Goal: Navigation & Orientation: Find specific page/section

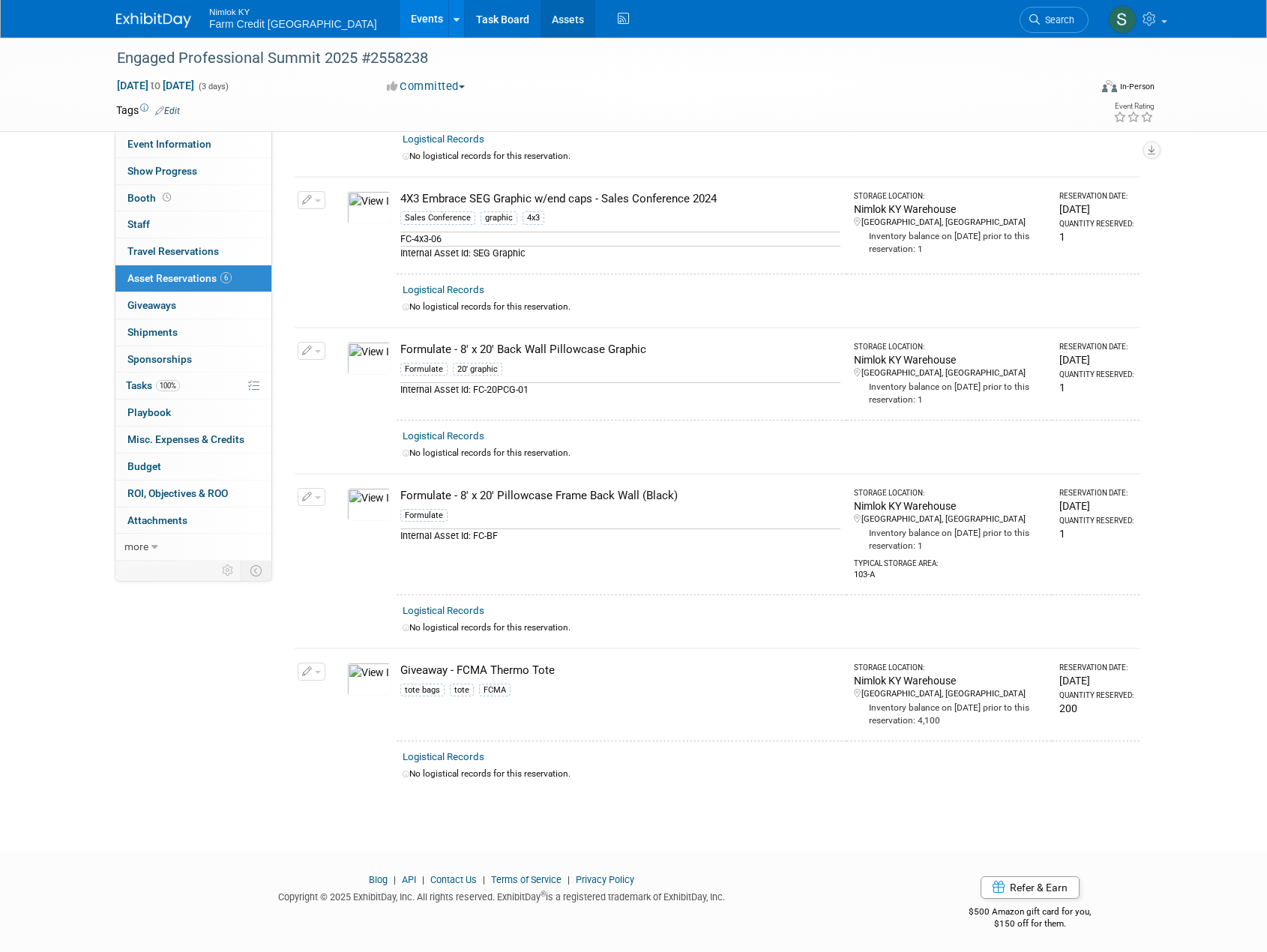
click at [540, 21] on link "Assets" at bounding box center [567, 18] width 55 height 37
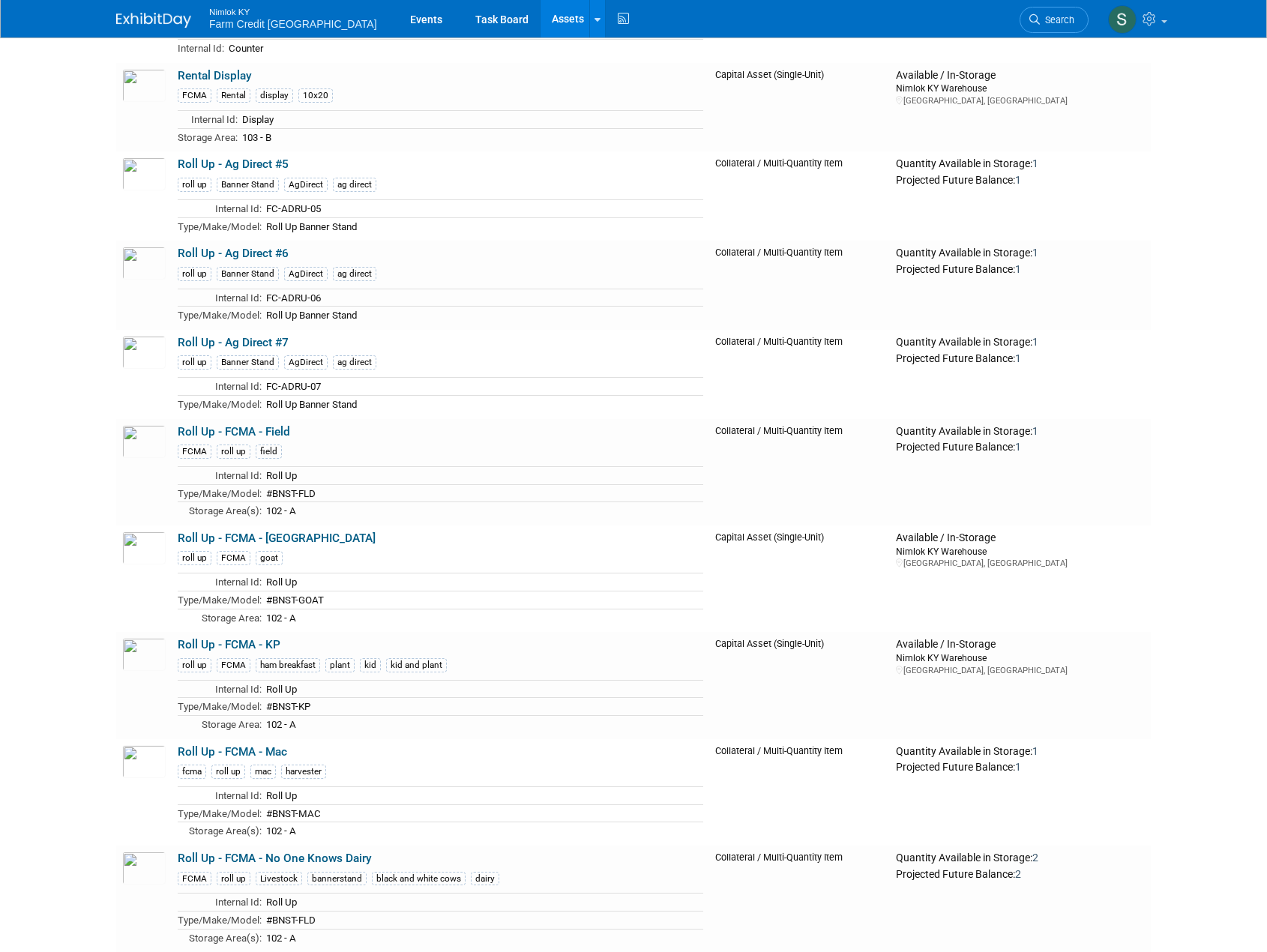
scroll to position [19935, 0]
click at [135, 777] on img at bounding box center [144, 760] width 44 height 33
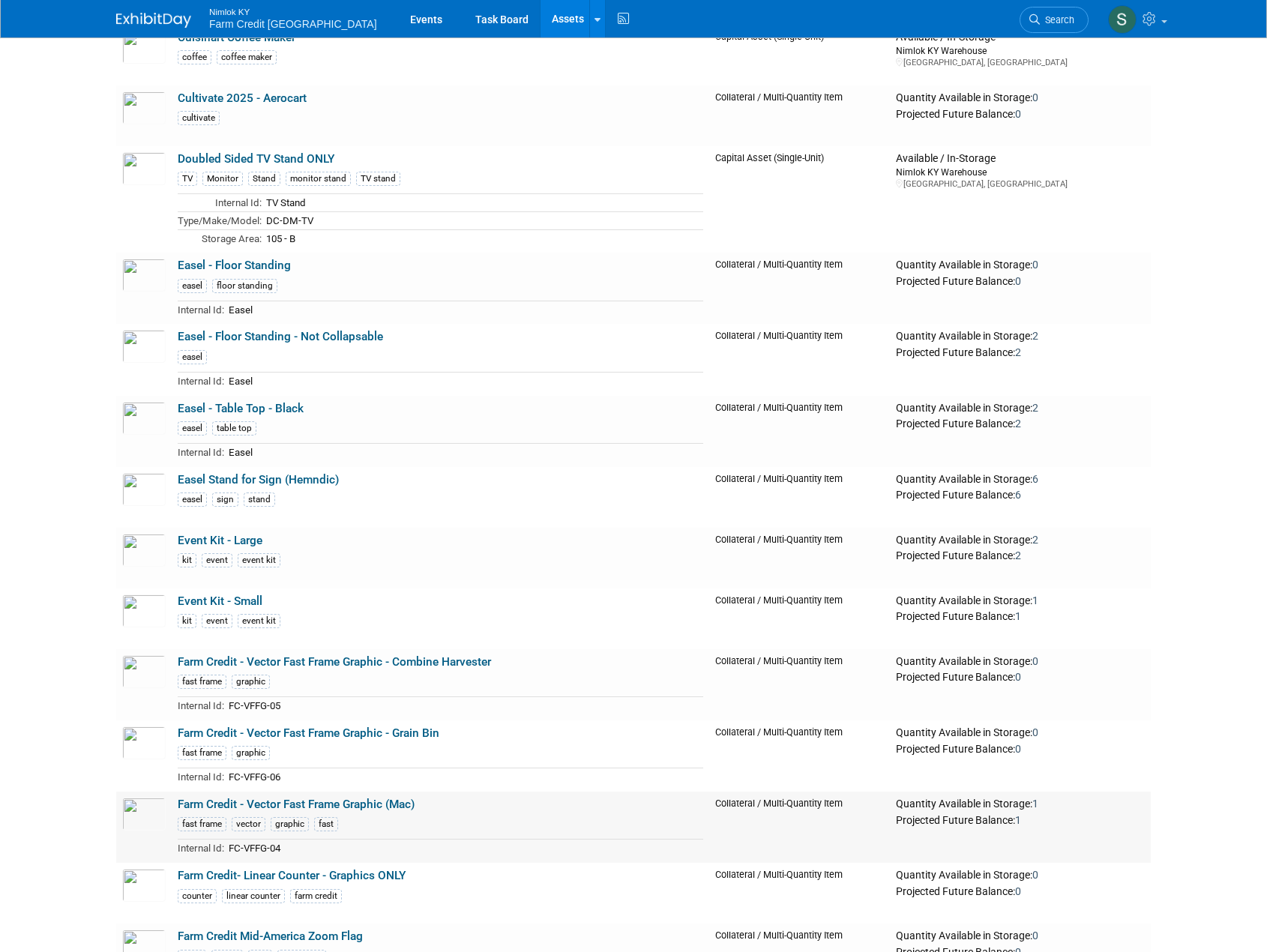
scroll to position [9667, 0]
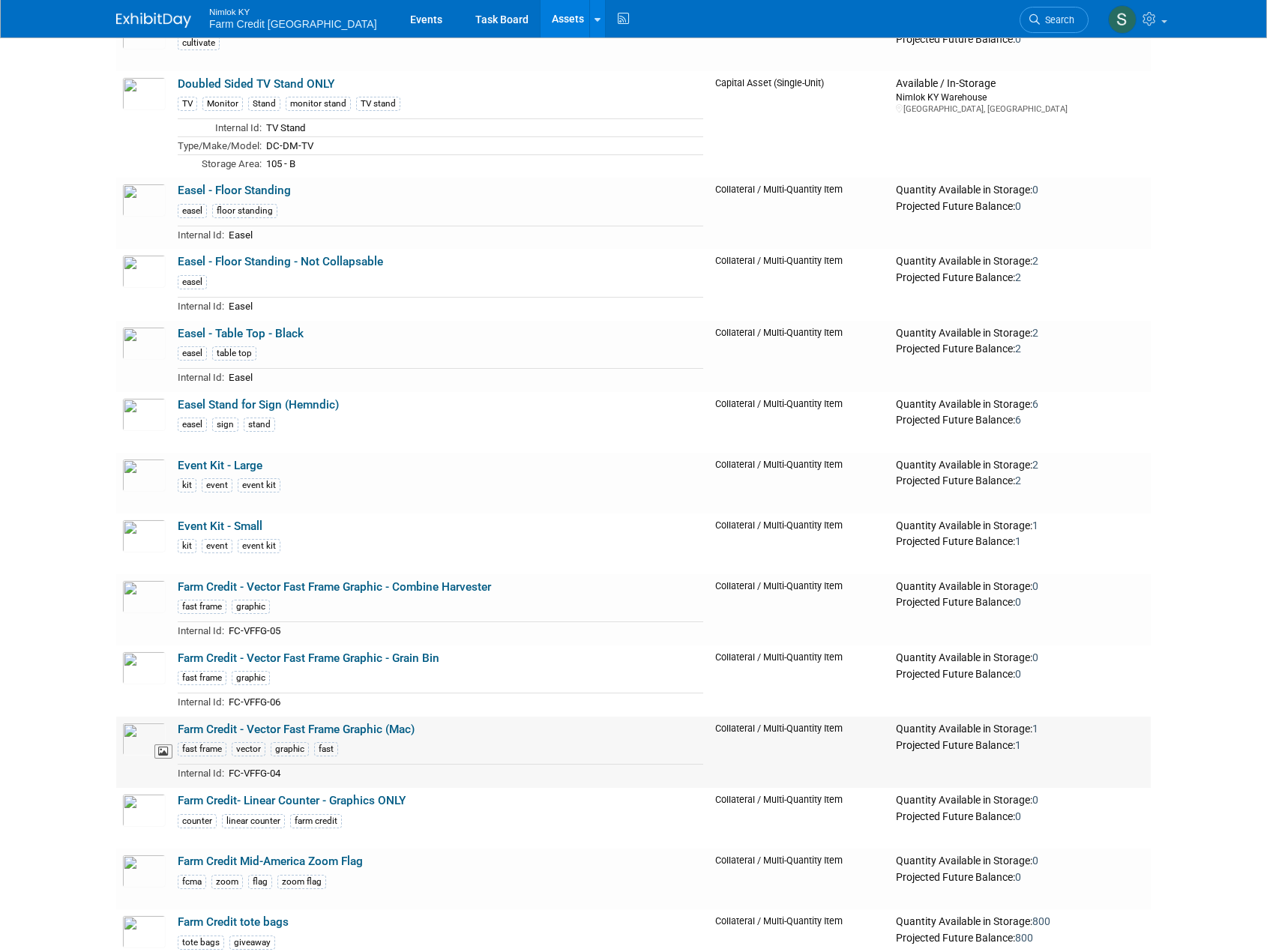
click at [137, 754] on img at bounding box center [144, 739] width 44 height 33
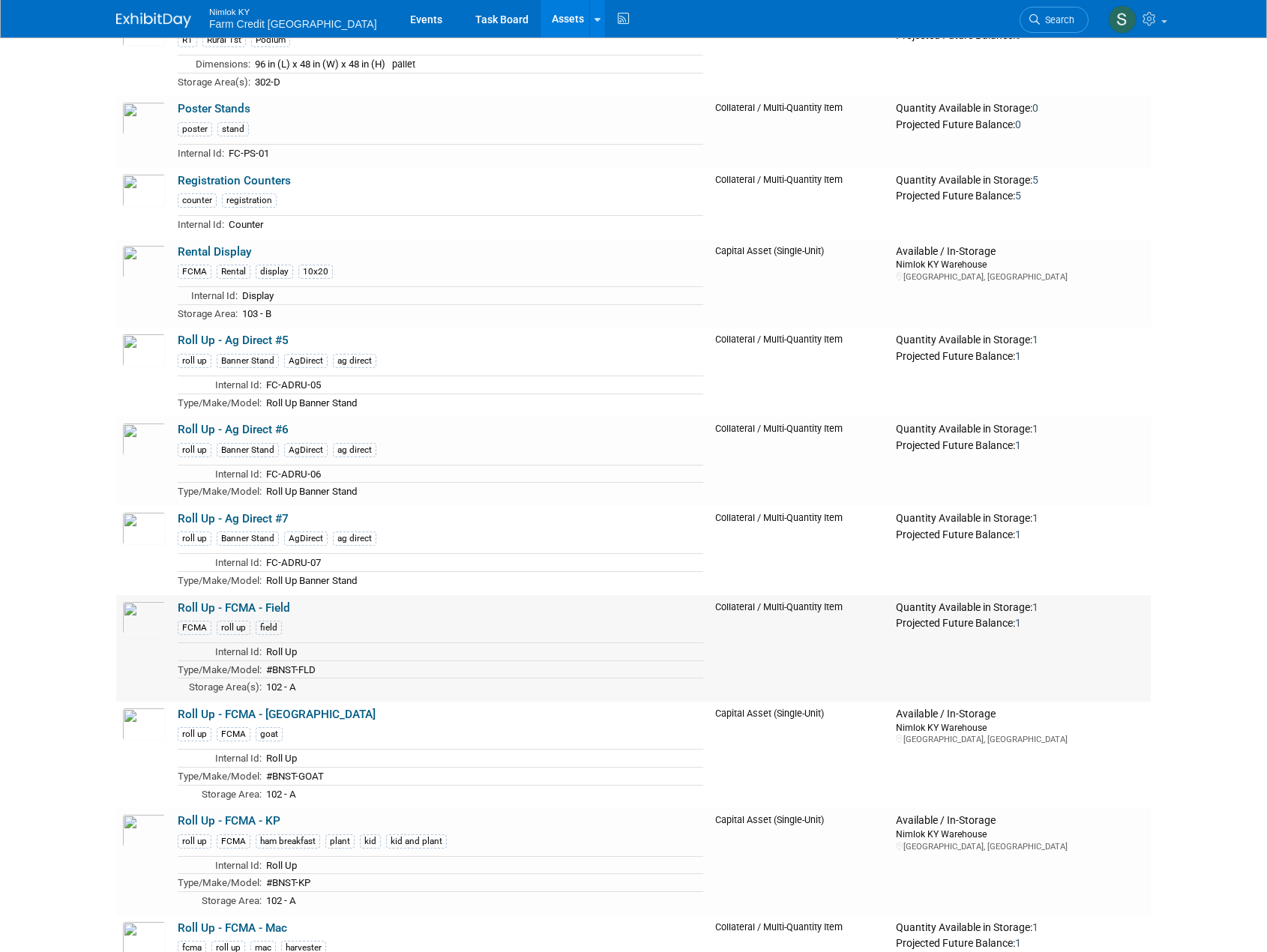
scroll to position [19785, 0]
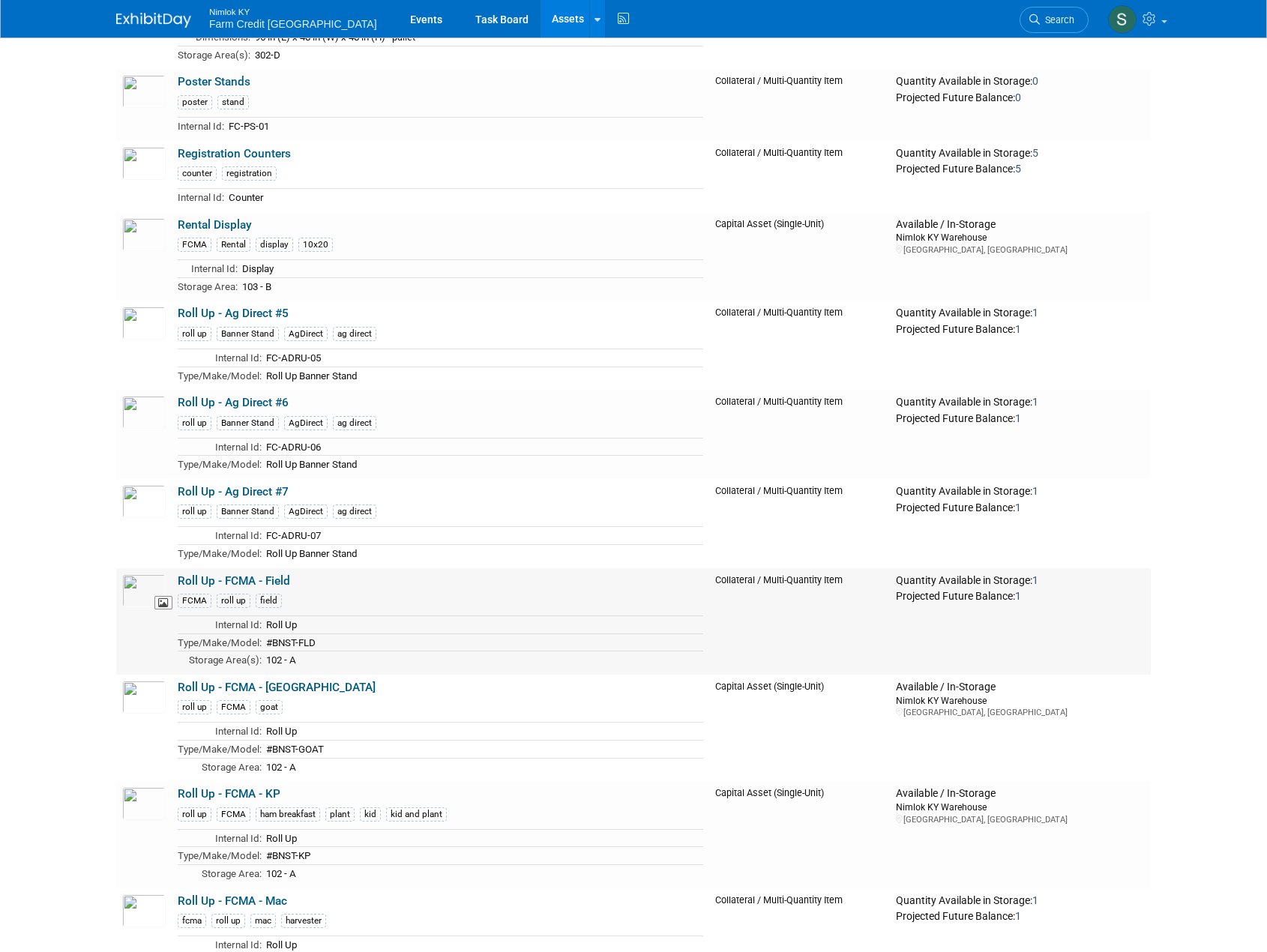
click at [134, 607] on img at bounding box center [144, 591] width 44 height 33
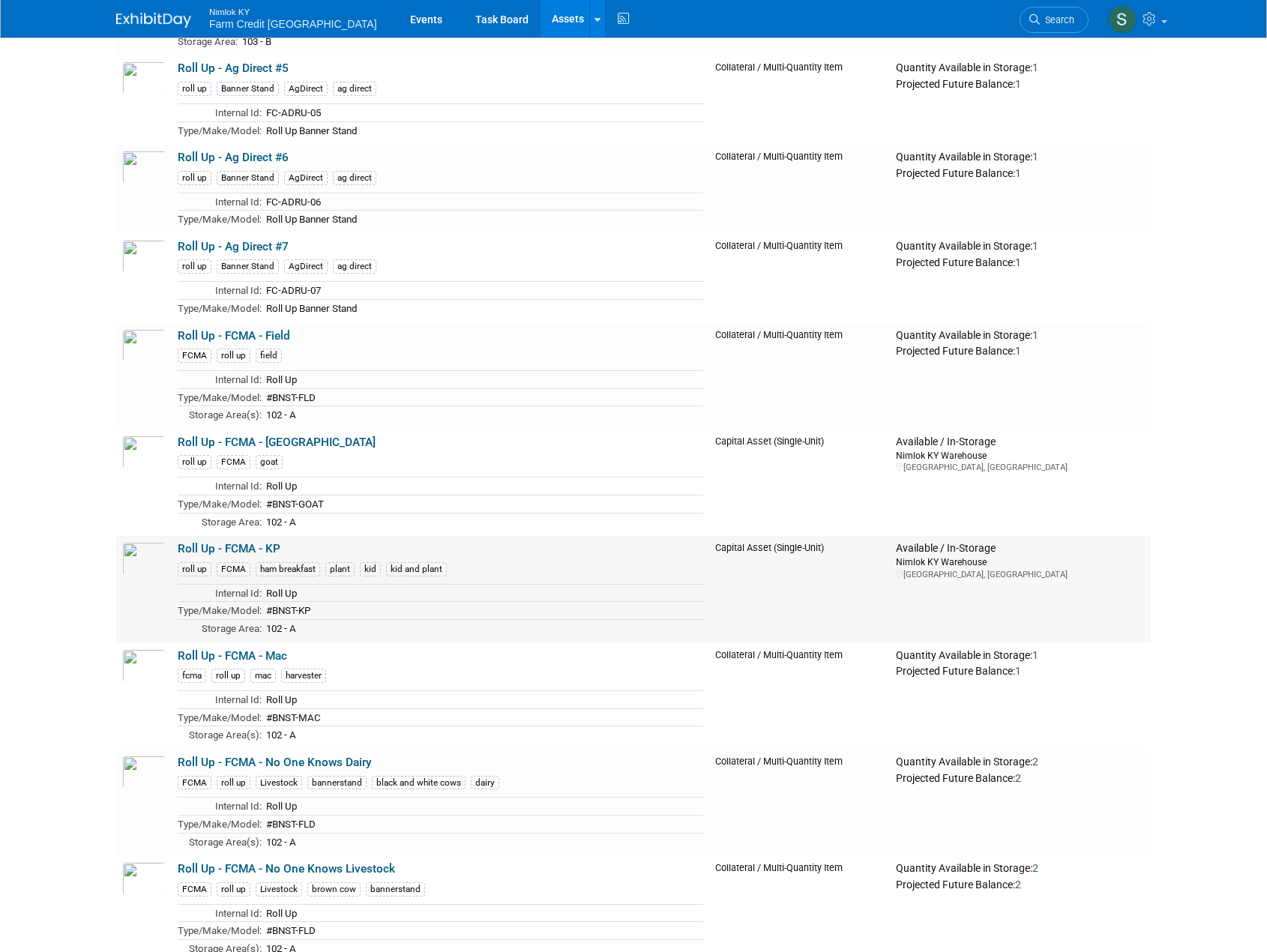
scroll to position [20084, 0]
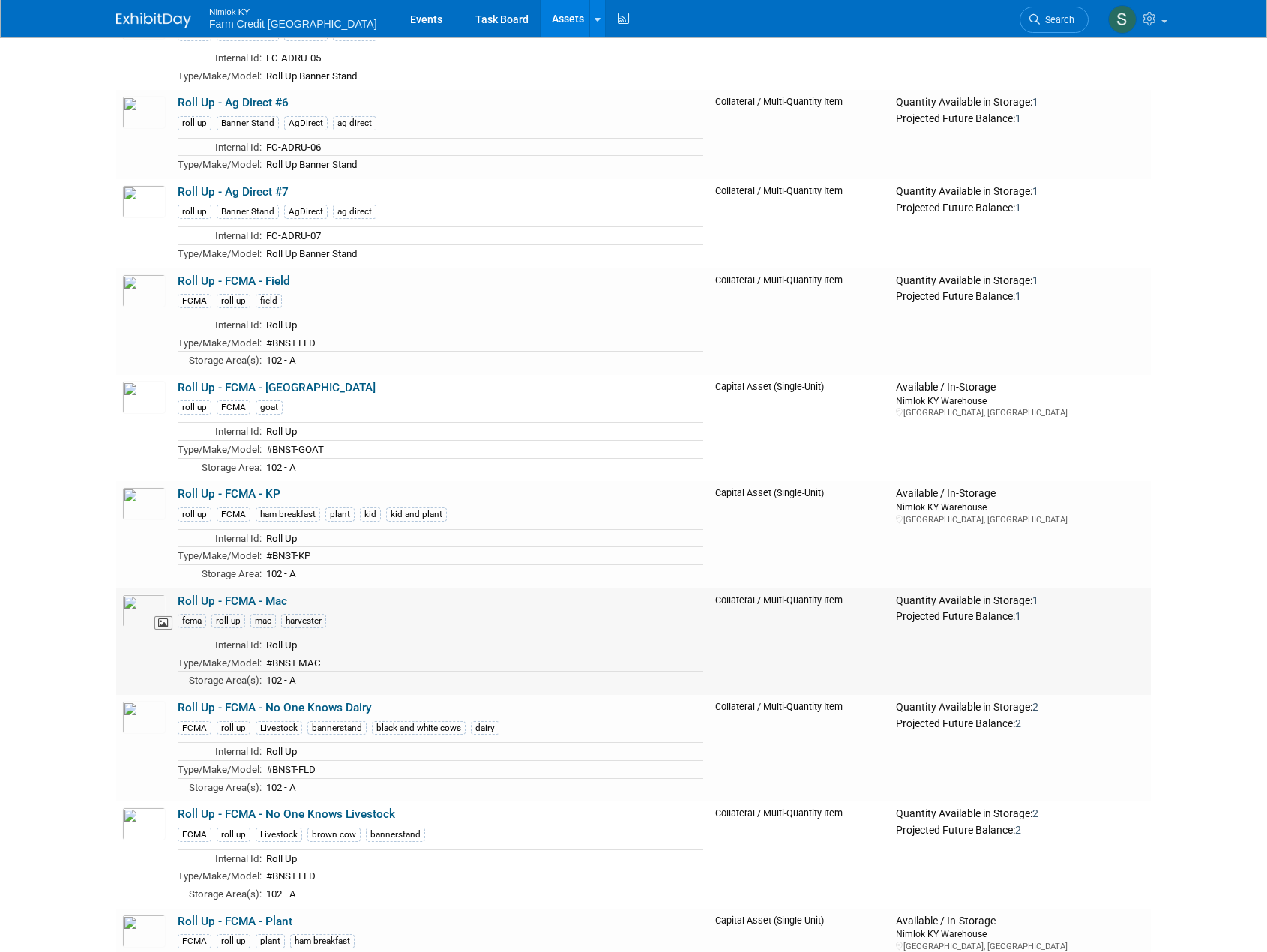
click at [146, 627] on img at bounding box center [144, 611] width 44 height 33
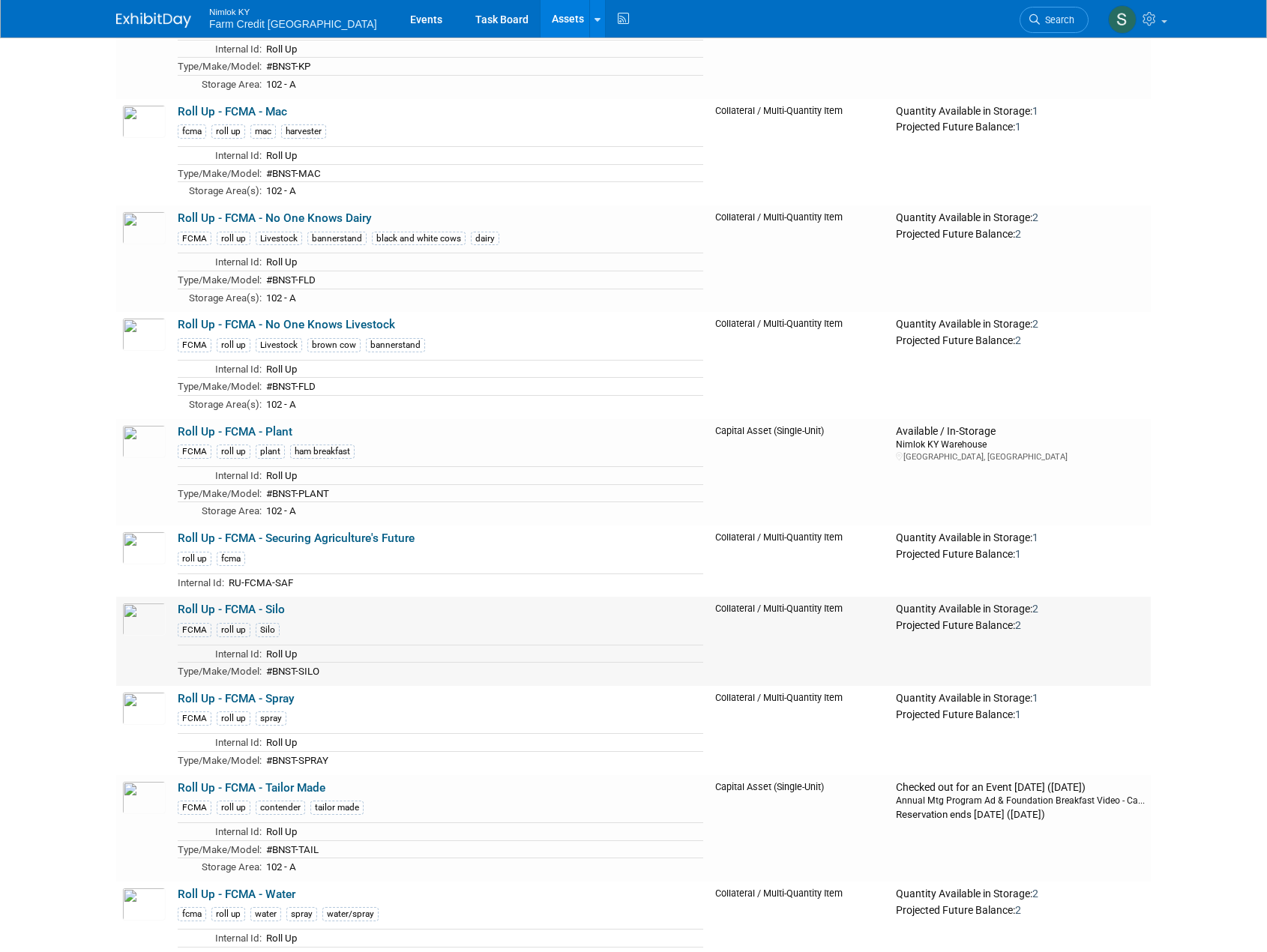
scroll to position [20684, 0]
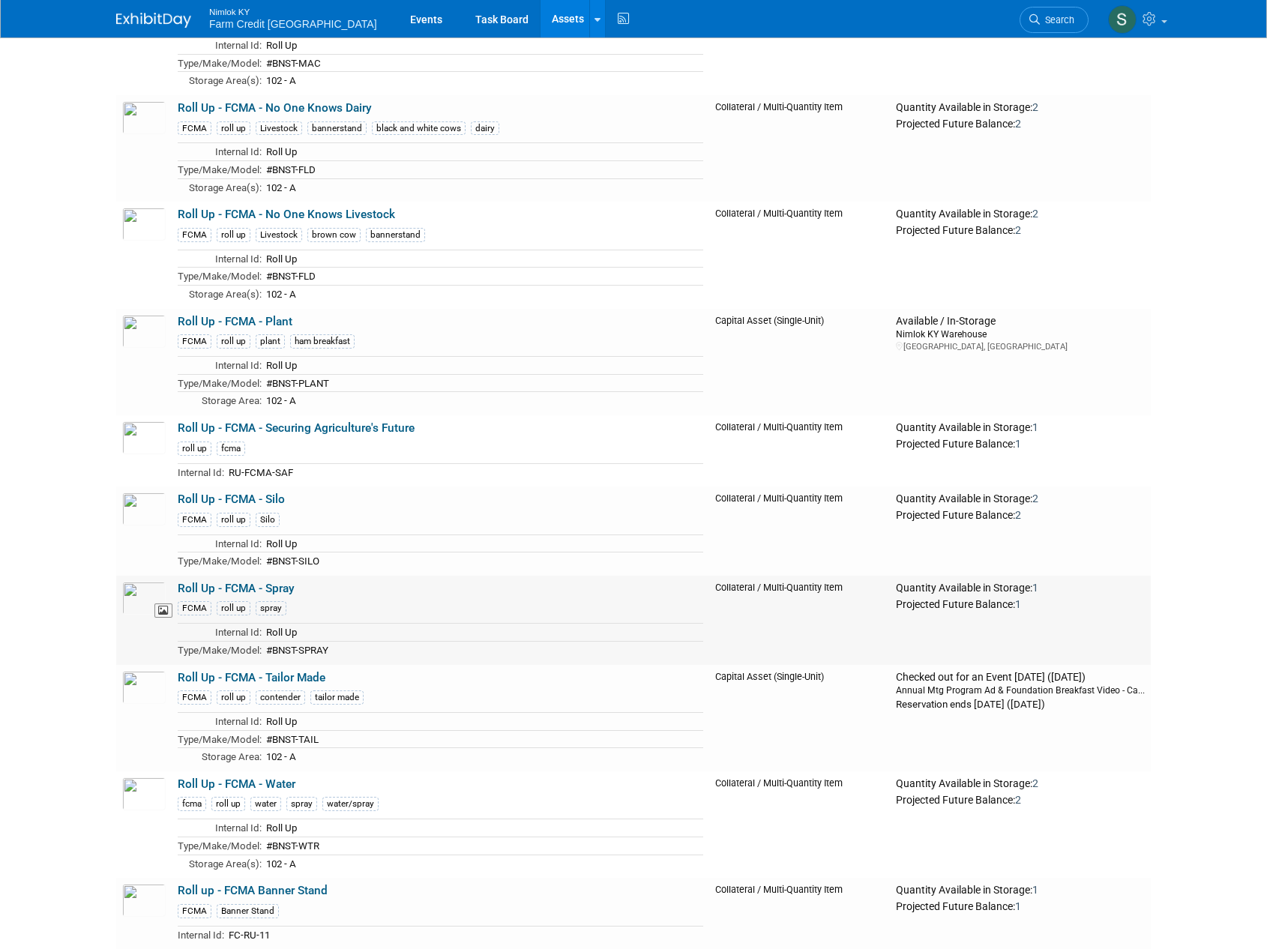
click at [146, 615] on img at bounding box center [144, 598] width 44 height 33
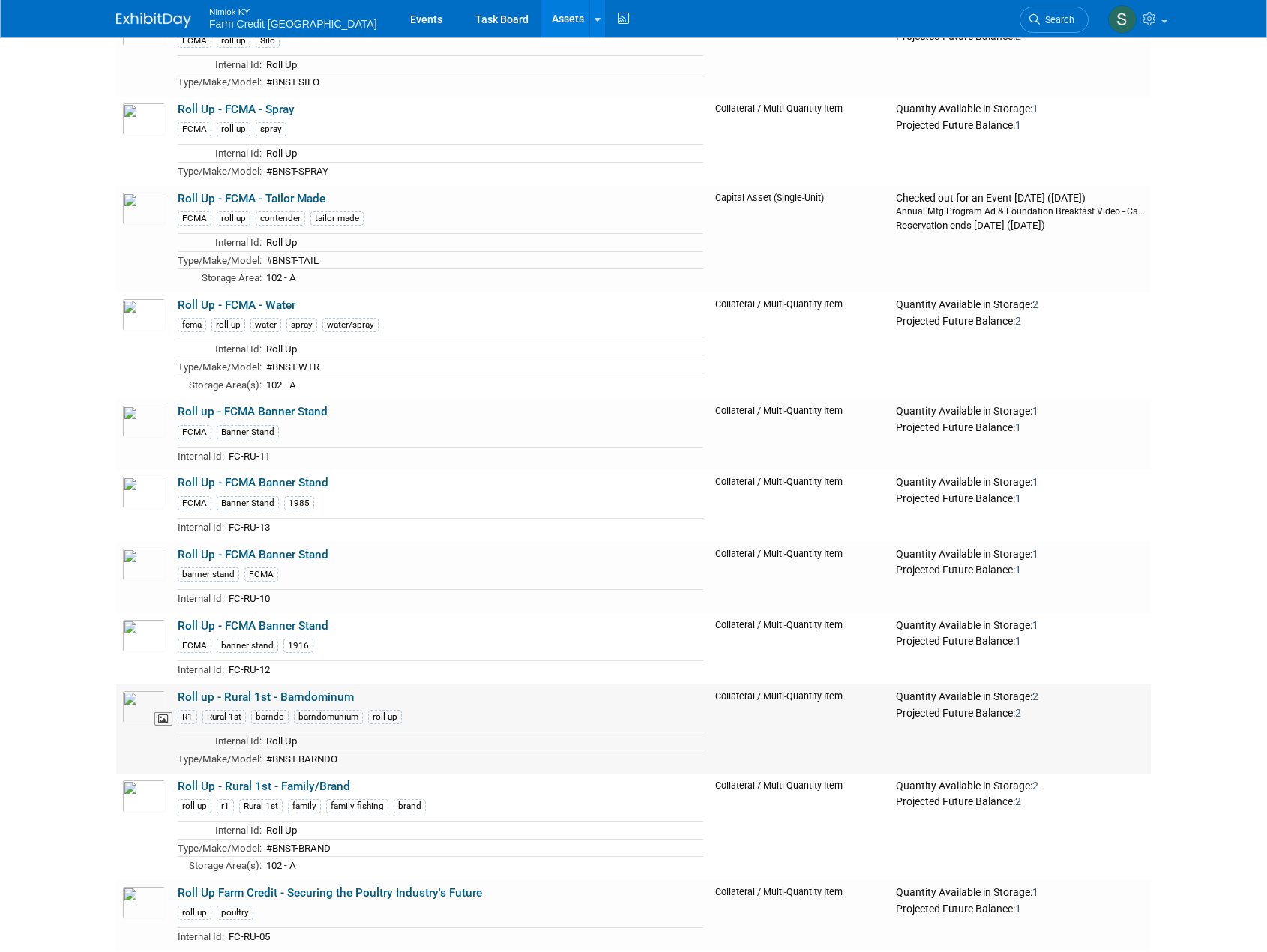
scroll to position [21059, 0]
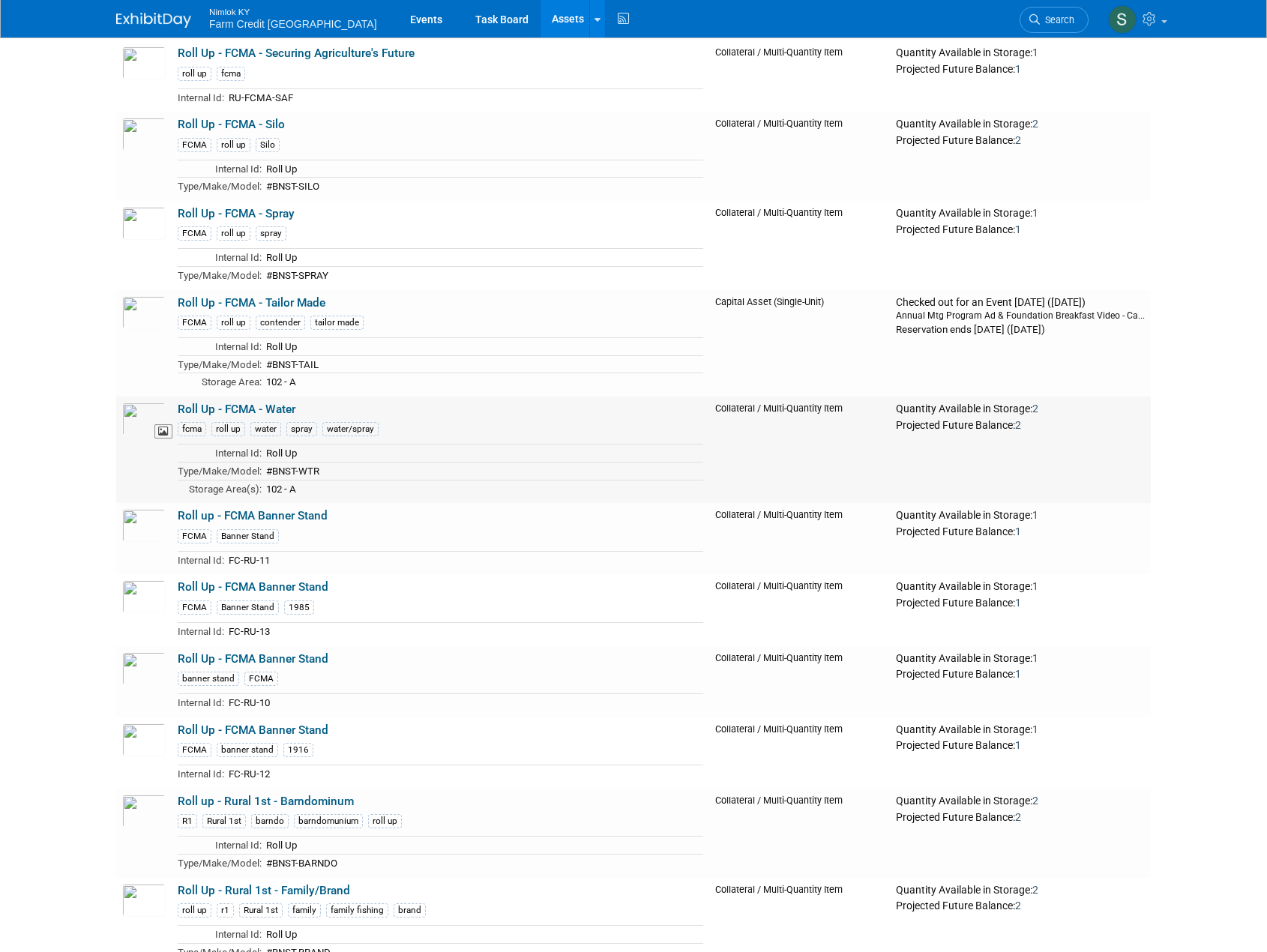
click at [133, 435] on img at bounding box center [144, 419] width 44 height 33
click at [132, 827] on img at bounding box center [144, 811] width 44 height 33
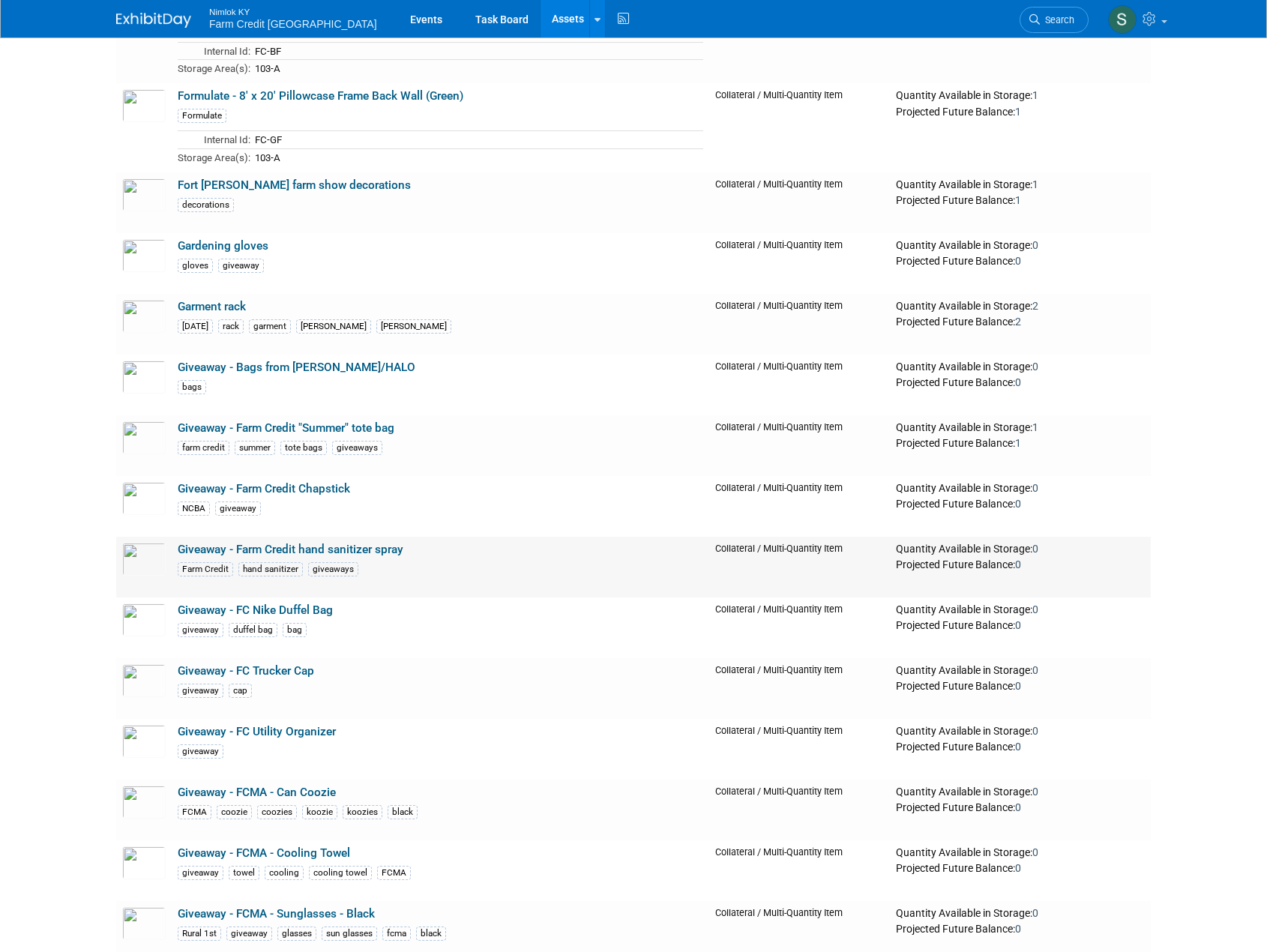
scroll to position [12141, 0]
